Goal: Check status: Verify the current state of an ongoing process or item

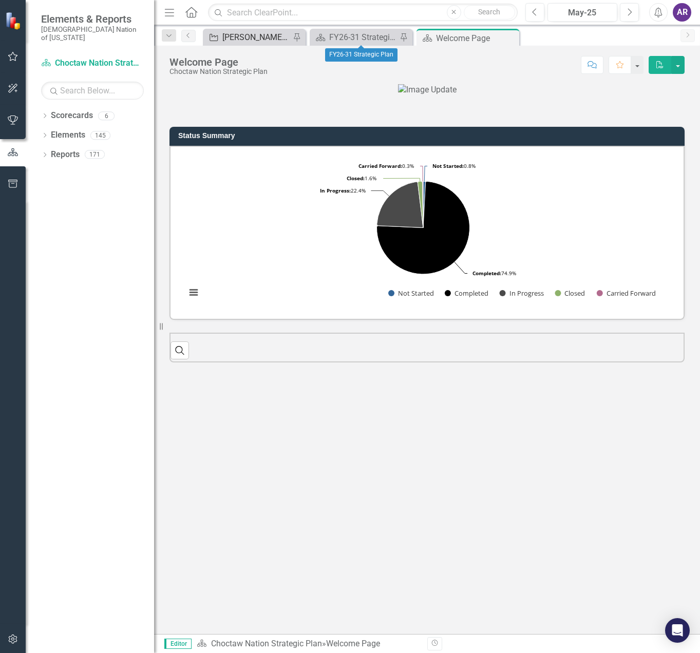
click at [253, 41] on div "[PERSON_NAME] SO's" at bounding box center [256, 37] width 68 height 13
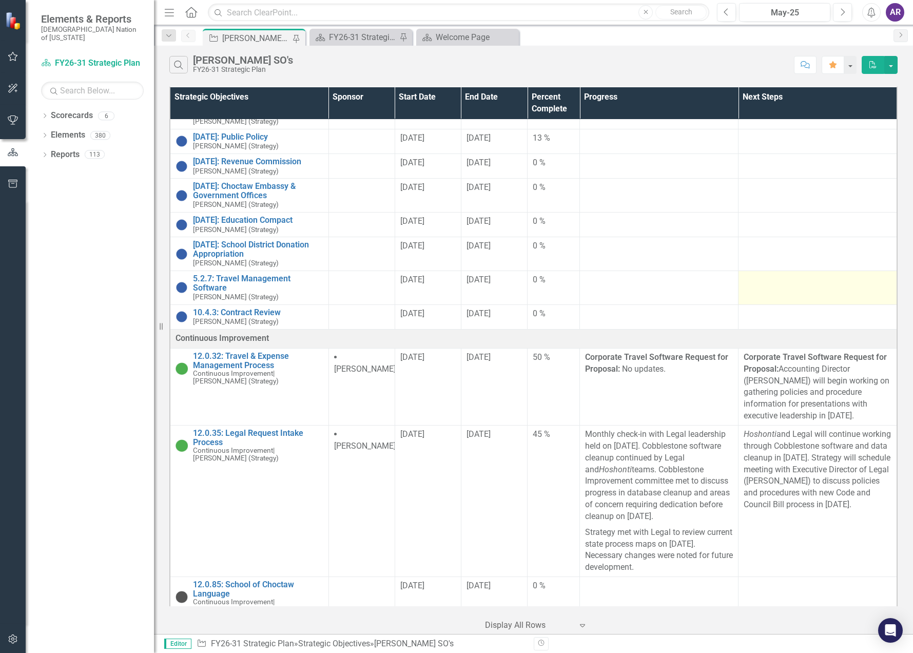
scroll to position [103, 0]
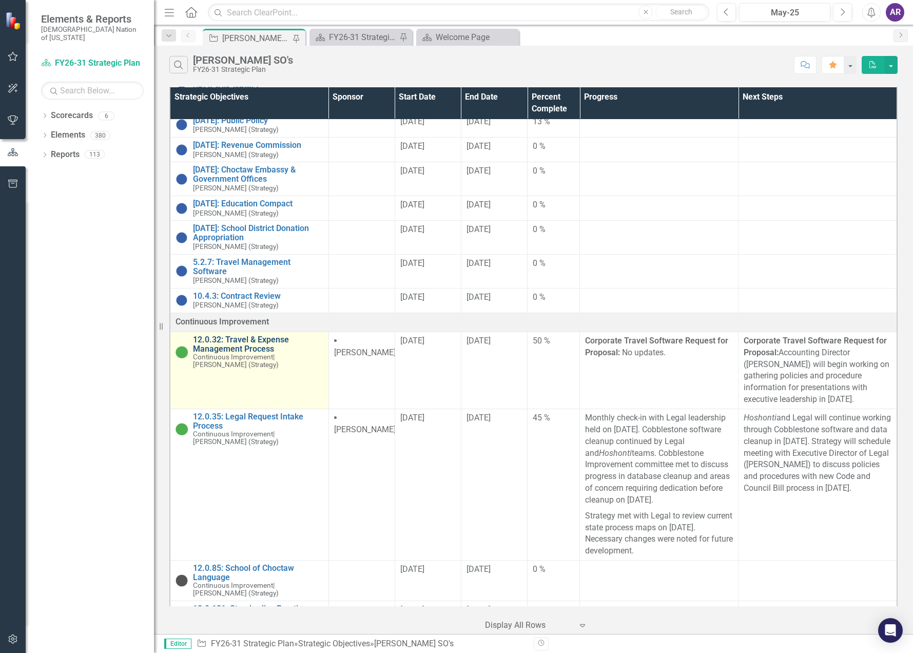
click at [275, 335] on link "12.0.32: Travel & Expense Management Process" at bounding box center [258, 344] width 130 height 18
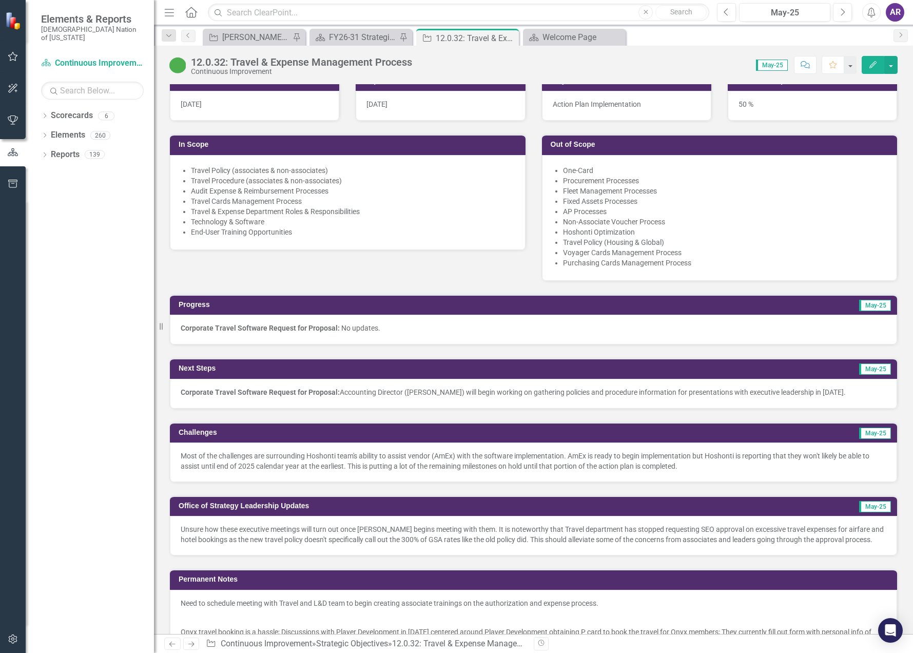
scroll to position [205, 0]
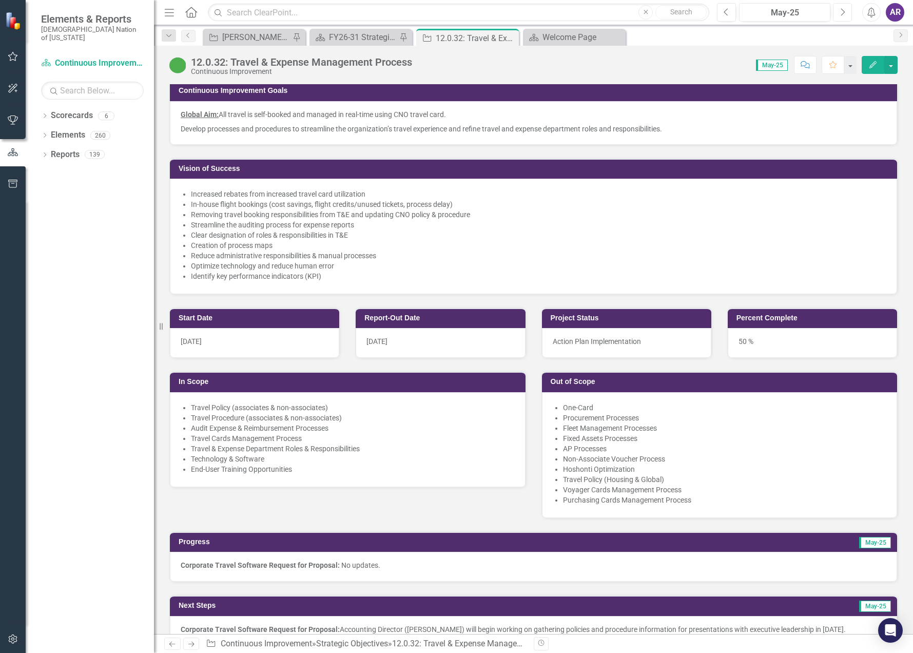
click at [699, 19] on button "Next" at bounding box center [842, 12] width 19 height 18
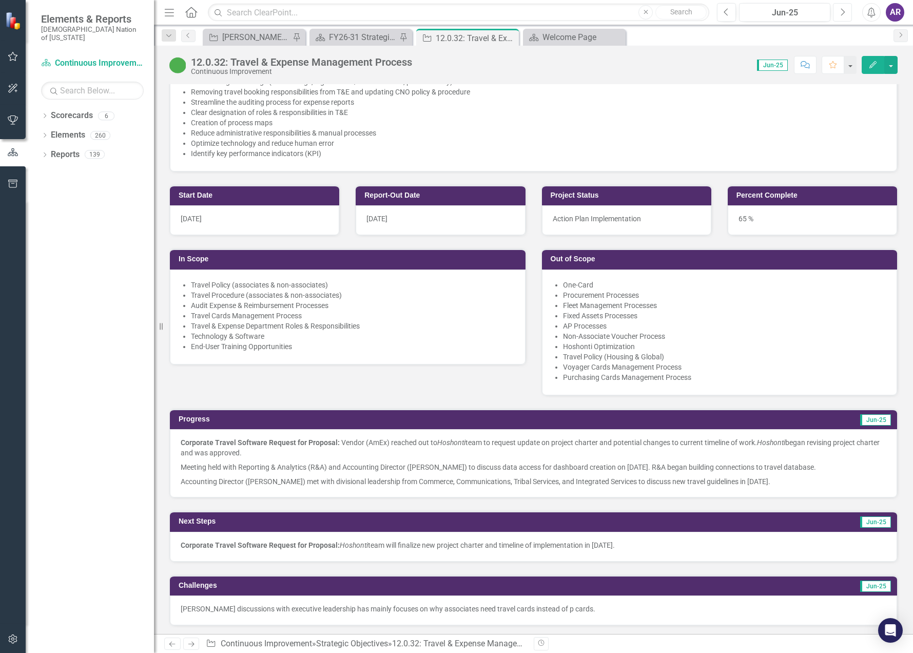
scroll to position [359, 0]
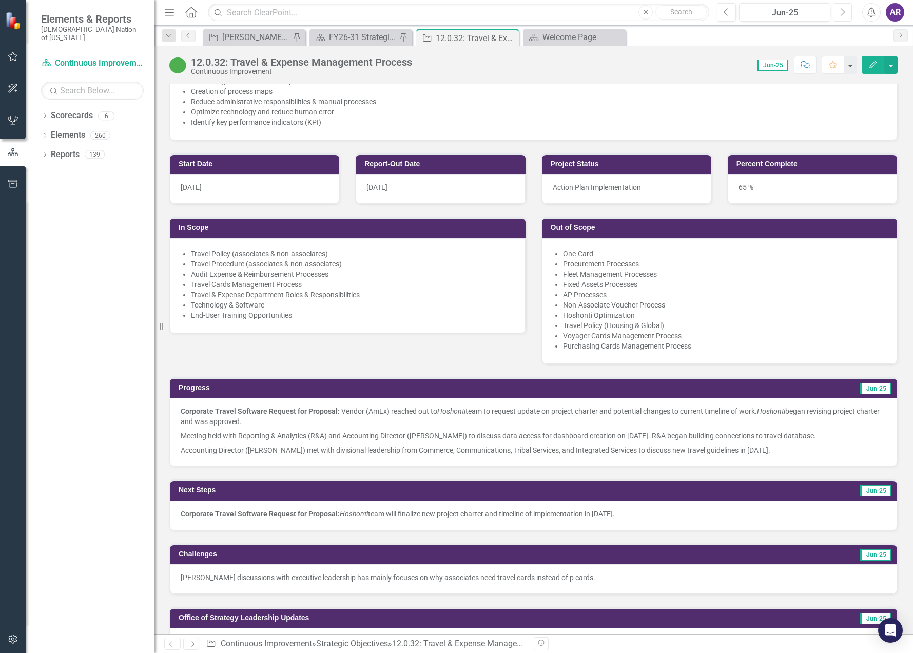
click at [699, 16] on button "Next" at bounding box center [842, 12] width 19 height 18
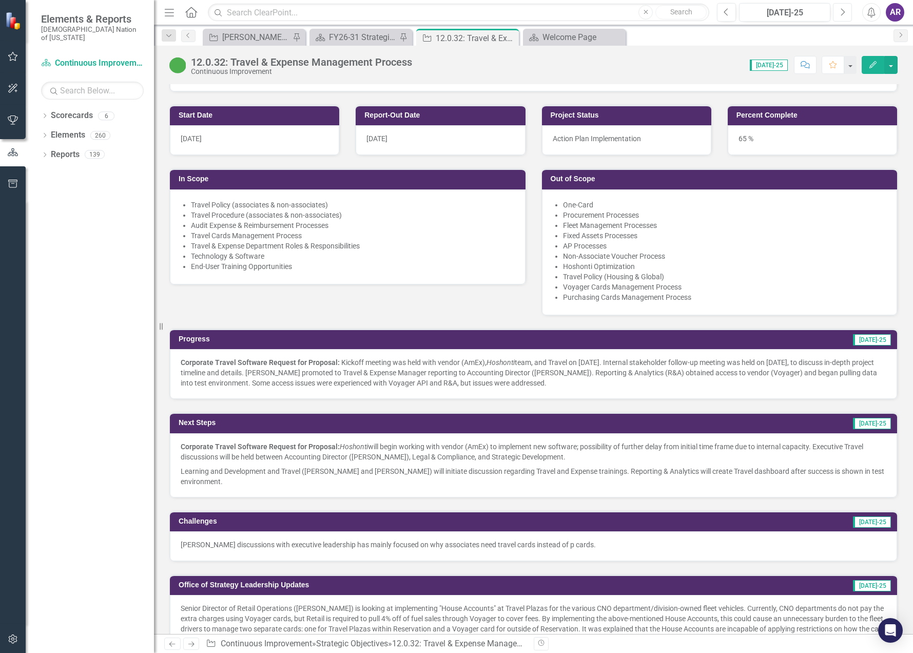
scroll to position [411, 0]
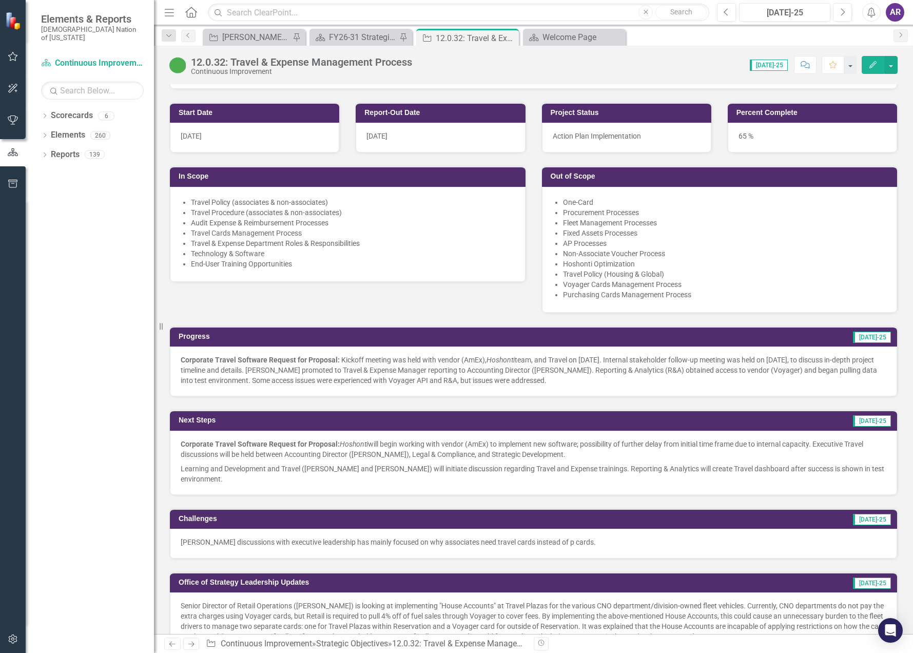
click at [699, 371] on p "Corporate Travel Software Request for Proposal: Kickoff meeting was held with v…" at bounding box center [534, 370] width 706 height 31
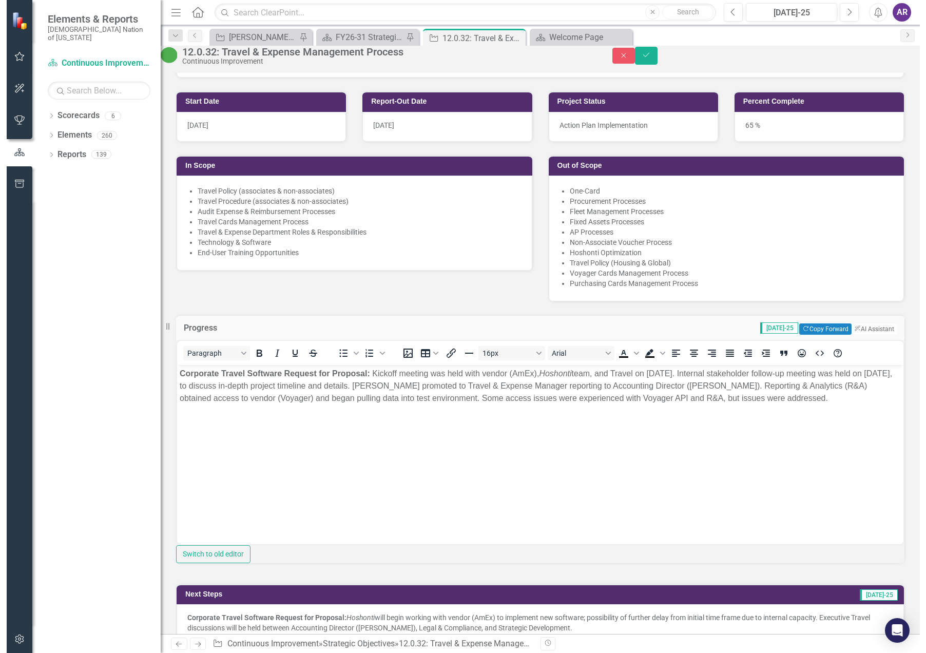
scroll to position [0, 0]
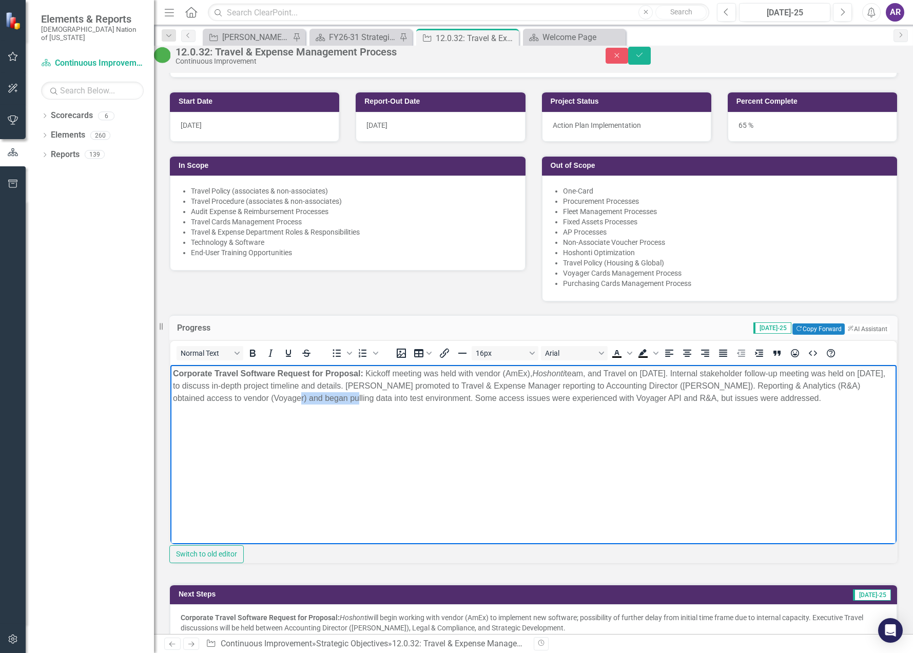
drag, startPoint x: 365, startPoint y: 399, endPoint x: 303, endPoint y: 397, distance: 61.6
click at [303, 397] on p "Corporate Travel Software Request for Proposal: Kickoff meeting was held with v…" at bounding box center [533, 385] width 721 height 37
click at [447, 417] on body "Corporate Travel Software Request for Proposal: Kickoff meeting was held with v…" at bounding box center [533, 442] width 726 height 154
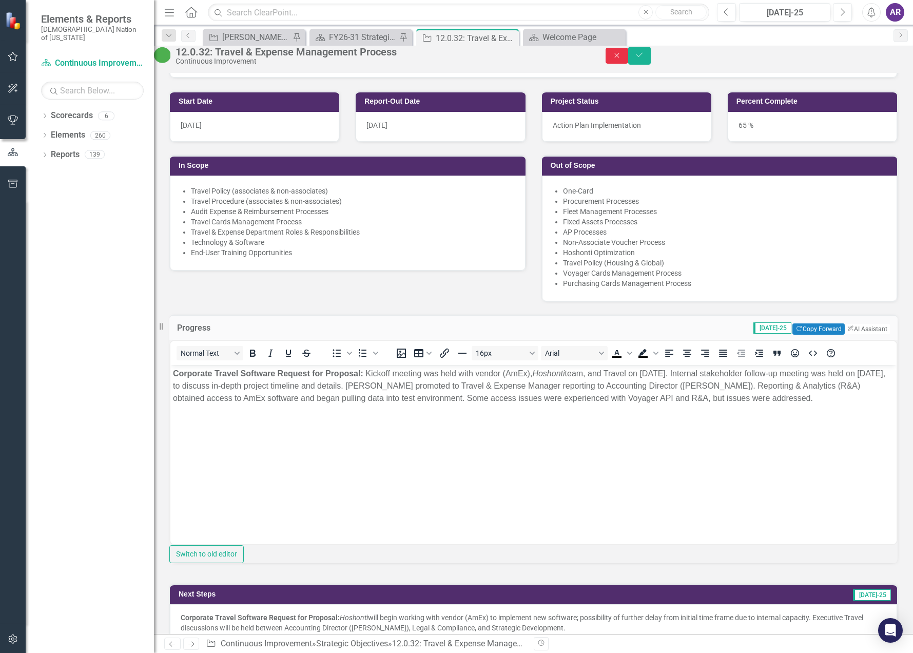
click at [622, 57] on icon "Close" at bounding box center [616, 55] width 9 height 7
